Goal: Task Accomplishment & Management: Complete application form

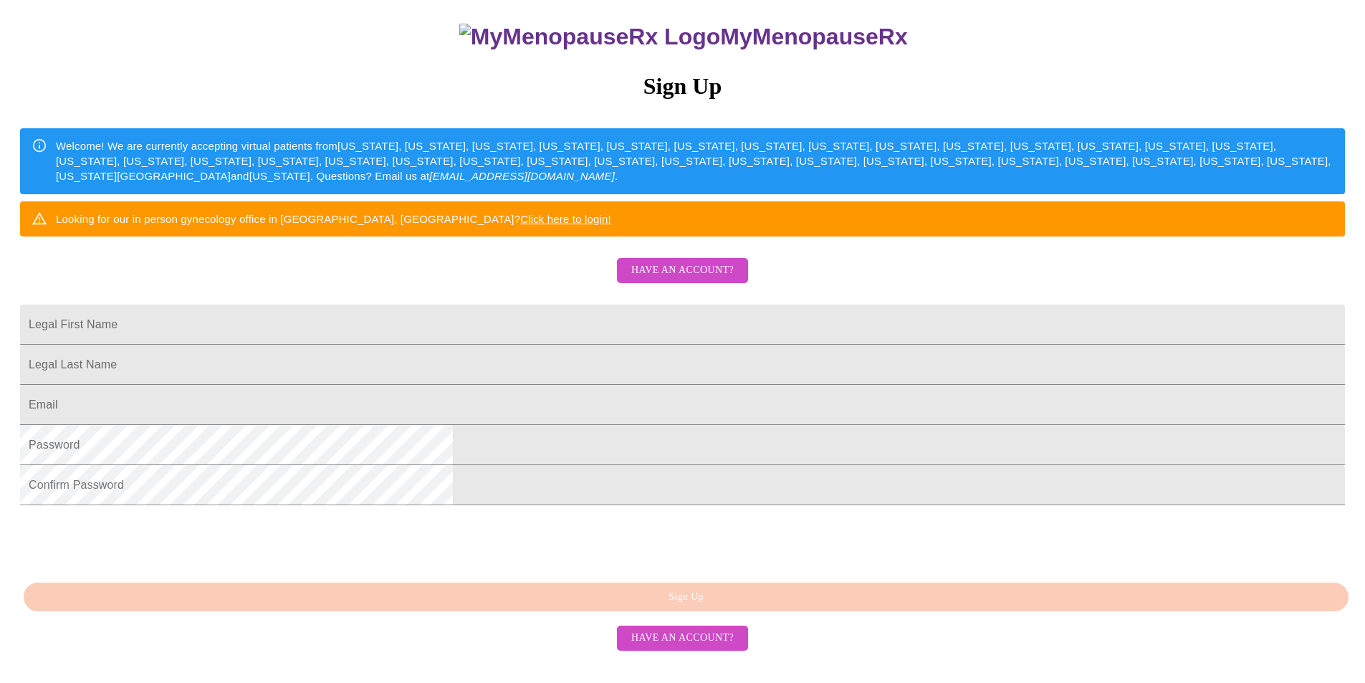
scroll to position [143, 0]
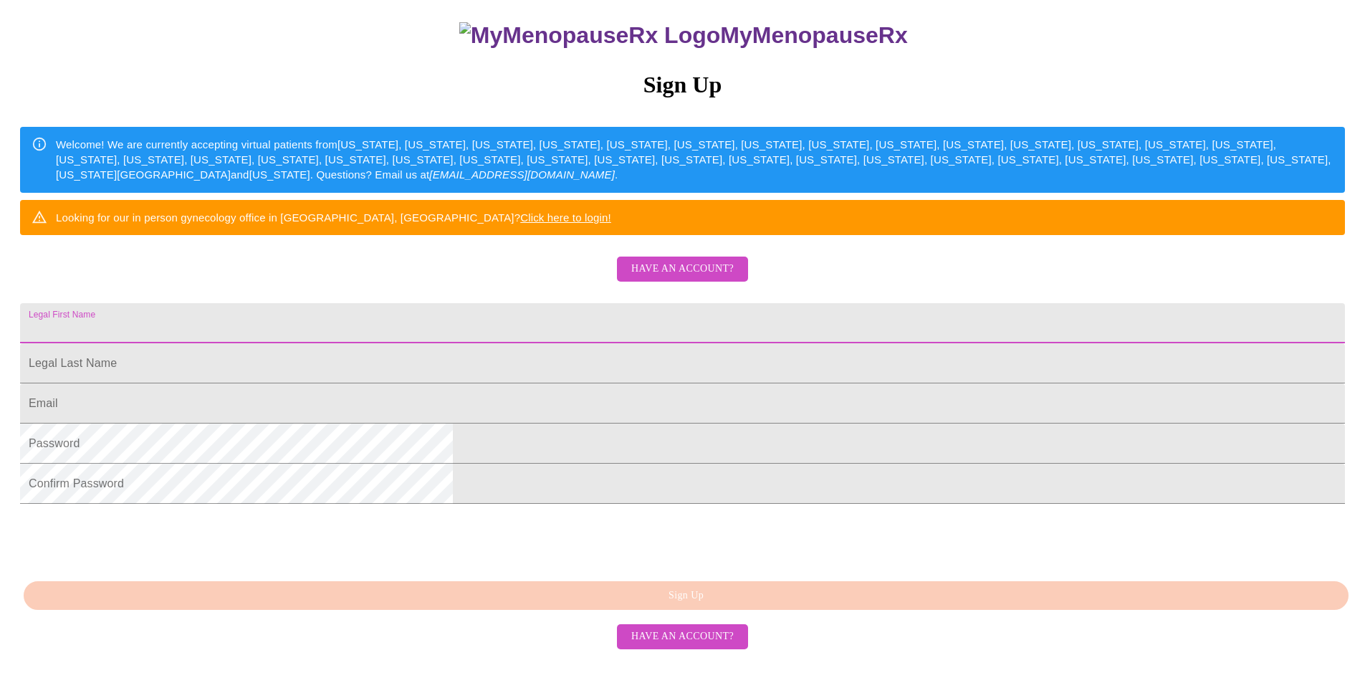
click at [494, 343] on input "Legal First Name" at bounding box center [682, 323] width 1325 height 40
type input "Jenifer"
type input "Bystry"
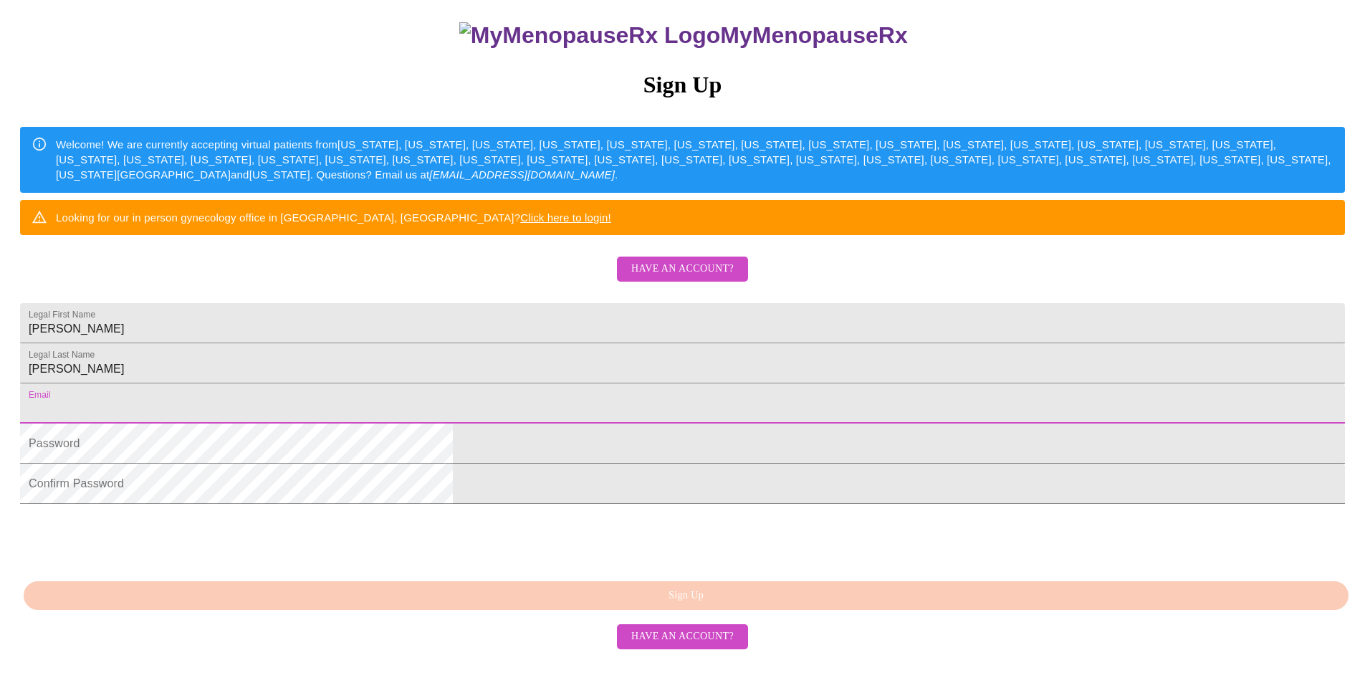
click at [674, 278] on span "Have an account?" at bounding box center [682, 269] width 102 height 18
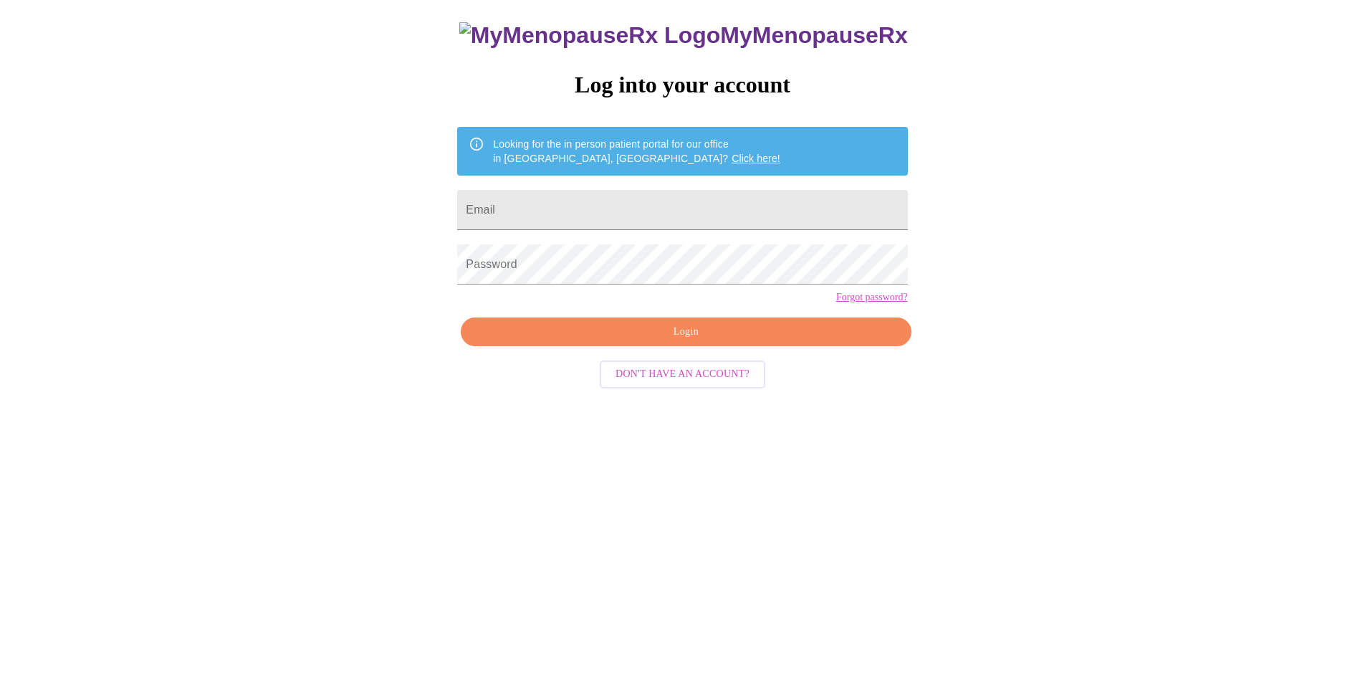
scroll to position [14, 0]
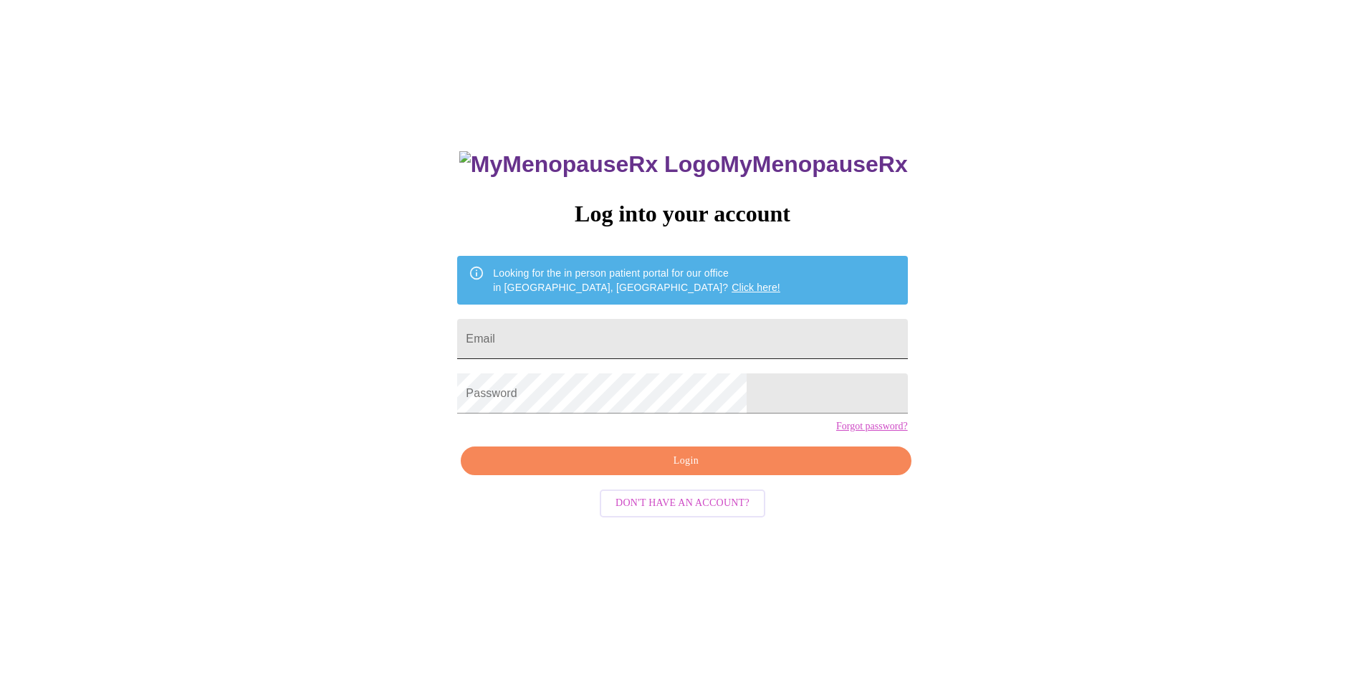
click at [579, 335] on input "Email" at bounding box center [682, 339] width 450 height 40
type input "jebystry@gmail.com"
click at [836, 432] on link "Forgot password?" at bounding box center [872, 426] width 72 height 11
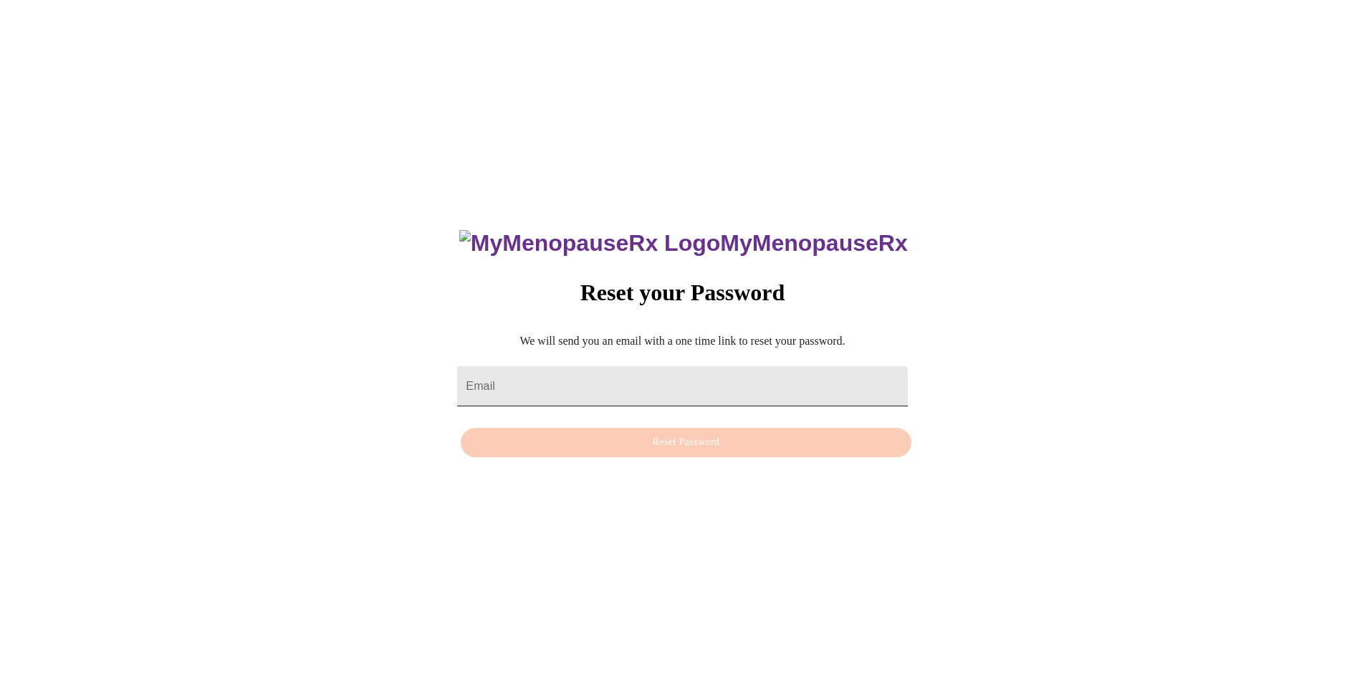
click at [542, 376] on input "Email" at bounding box center [682, 386] width 450 height 40
type input "jebystry@gmail.com"
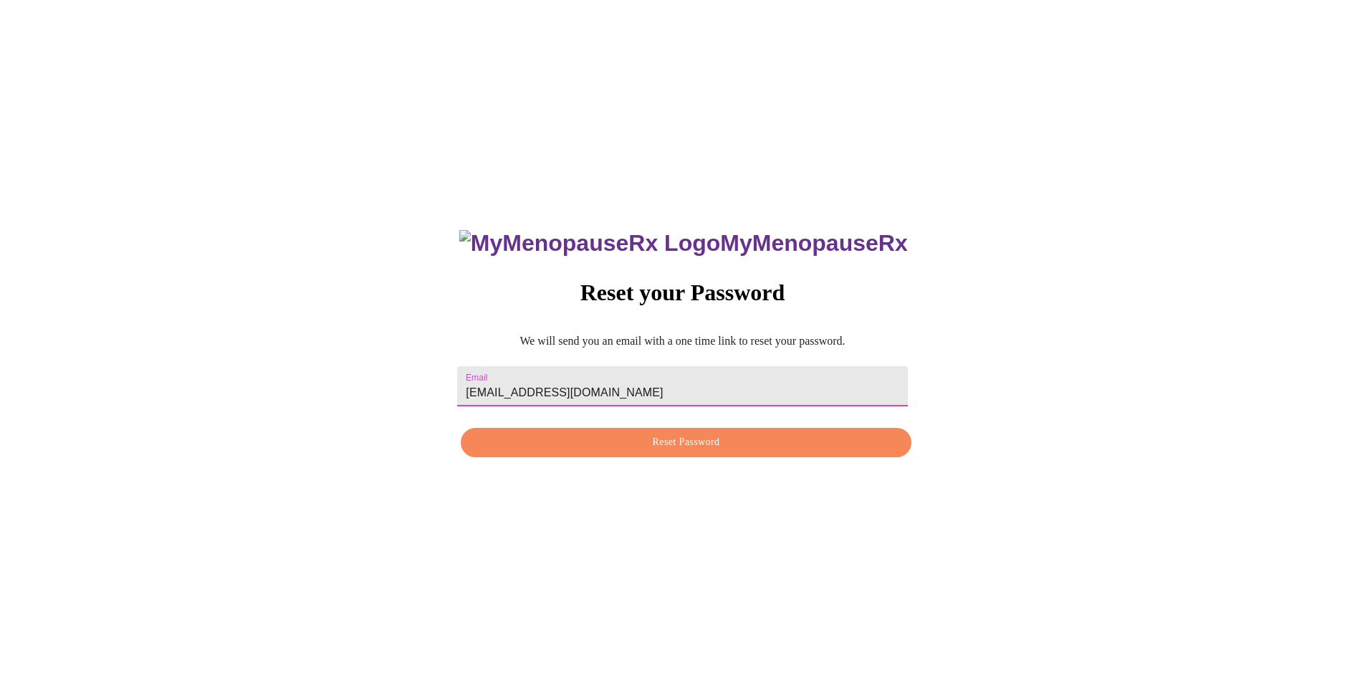
click at [687, 444] on span "Reset Password" at bounding box center [685, 443] width 417 height 18
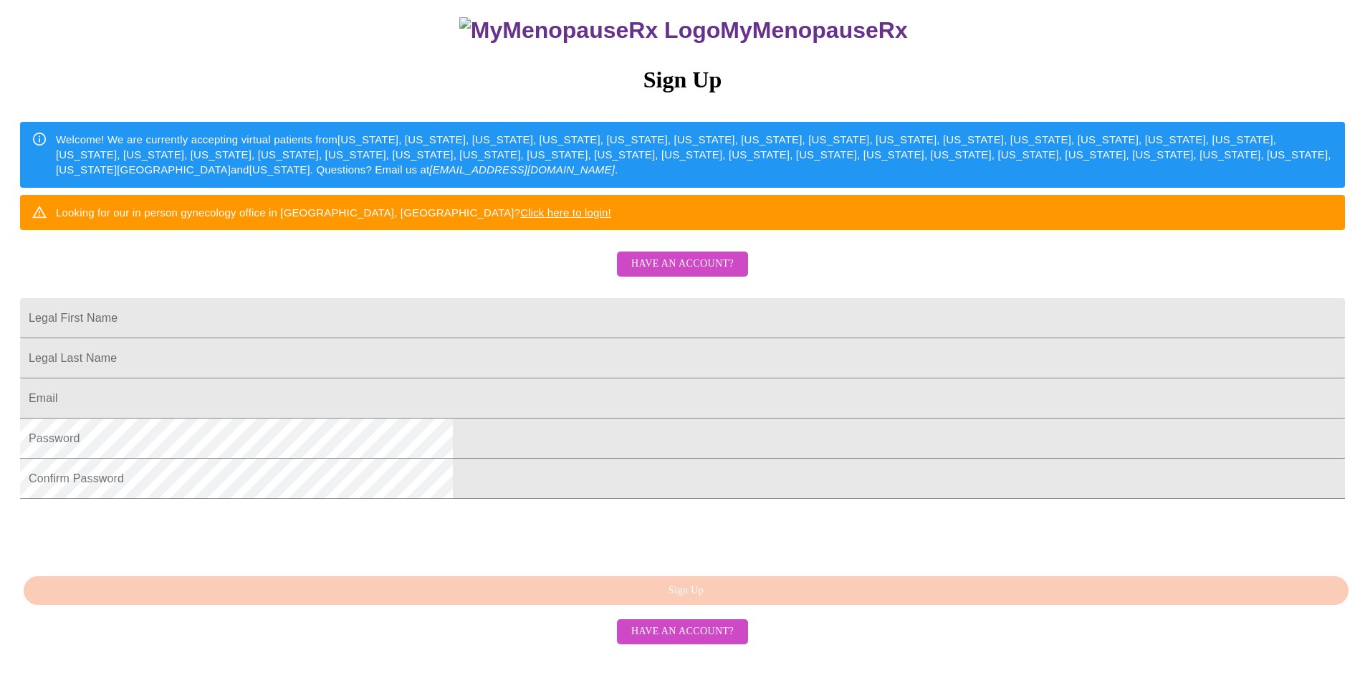
scroll to position [243, 0]
click at [534, 298] on input "Legal First Name" at bounding box center [682, 318] width 1325 height 40
type input "Jenifer"
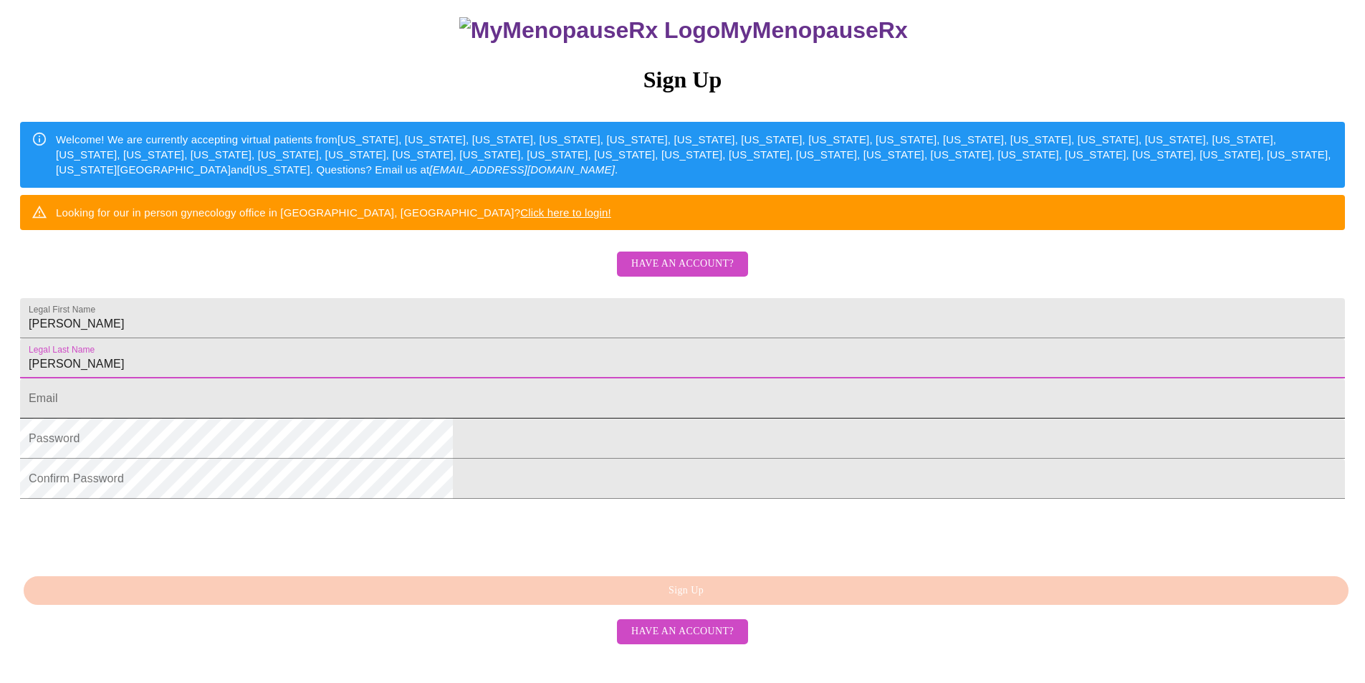
type input "Bystry"
click at [572, 398] on input "Legal First Name" at bounding box center [682, 398] width 1325 height 40
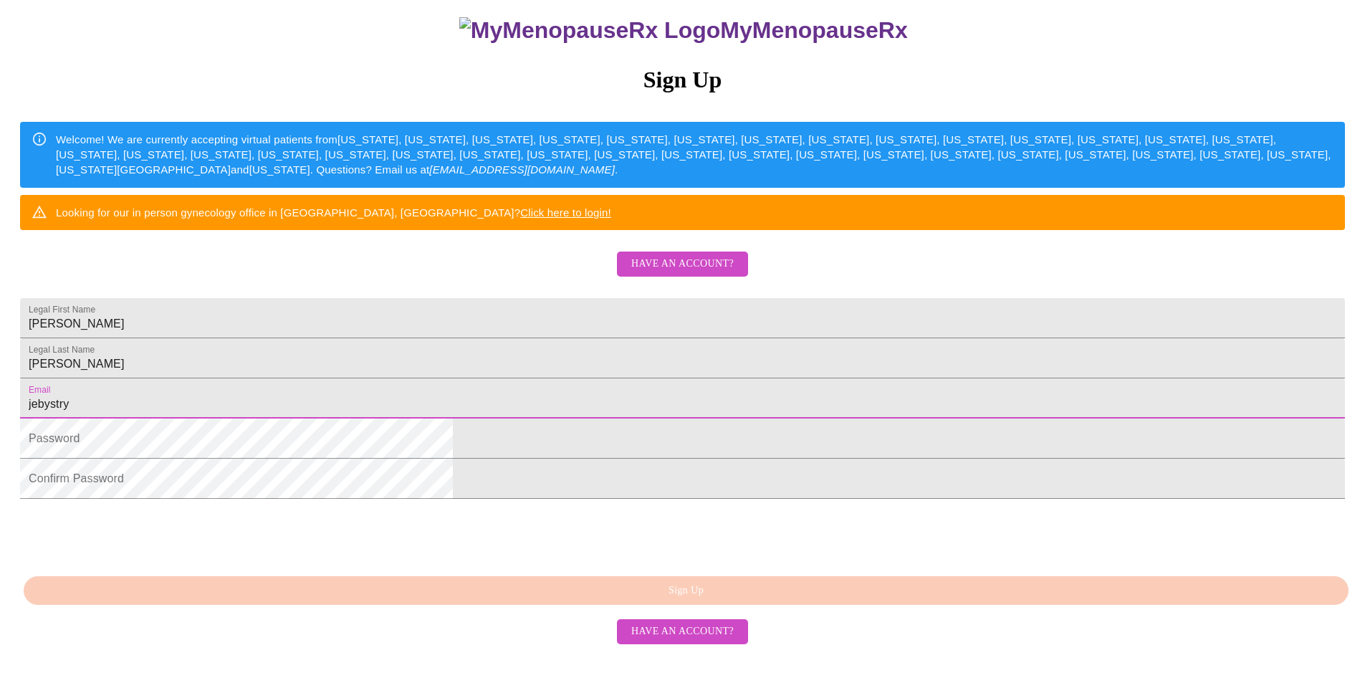
type input "jebystry@gmail.com"
